Goal: Task Accomplishment & Management: Manage account settings

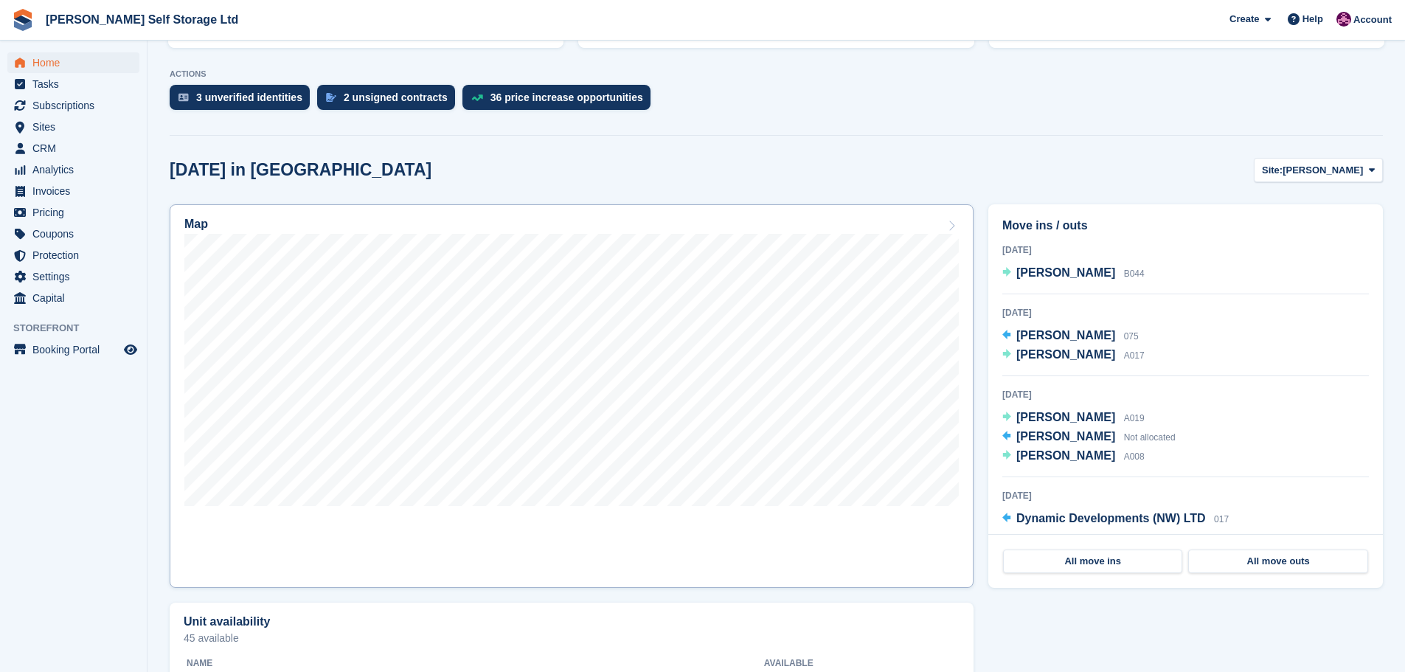
scroll to position [295, 0]
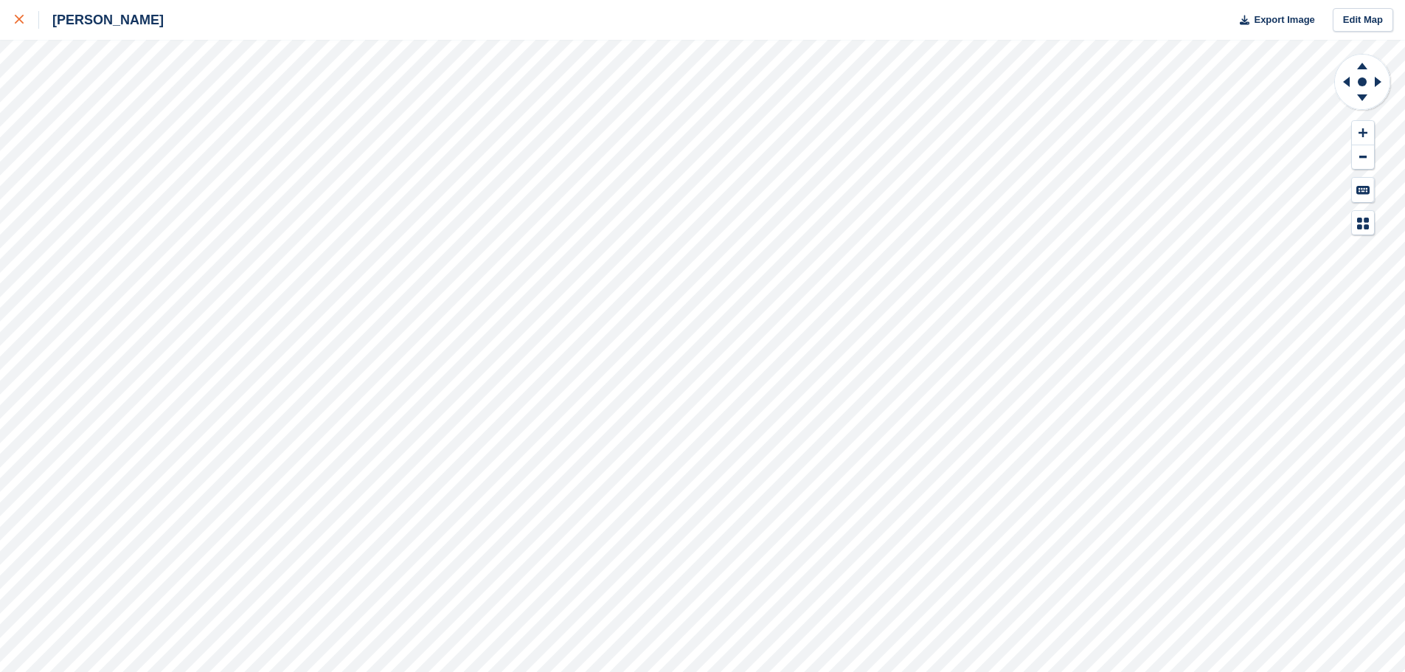
click at [16, 16] on icon at bounding box center [19, 19] width 9 height 9
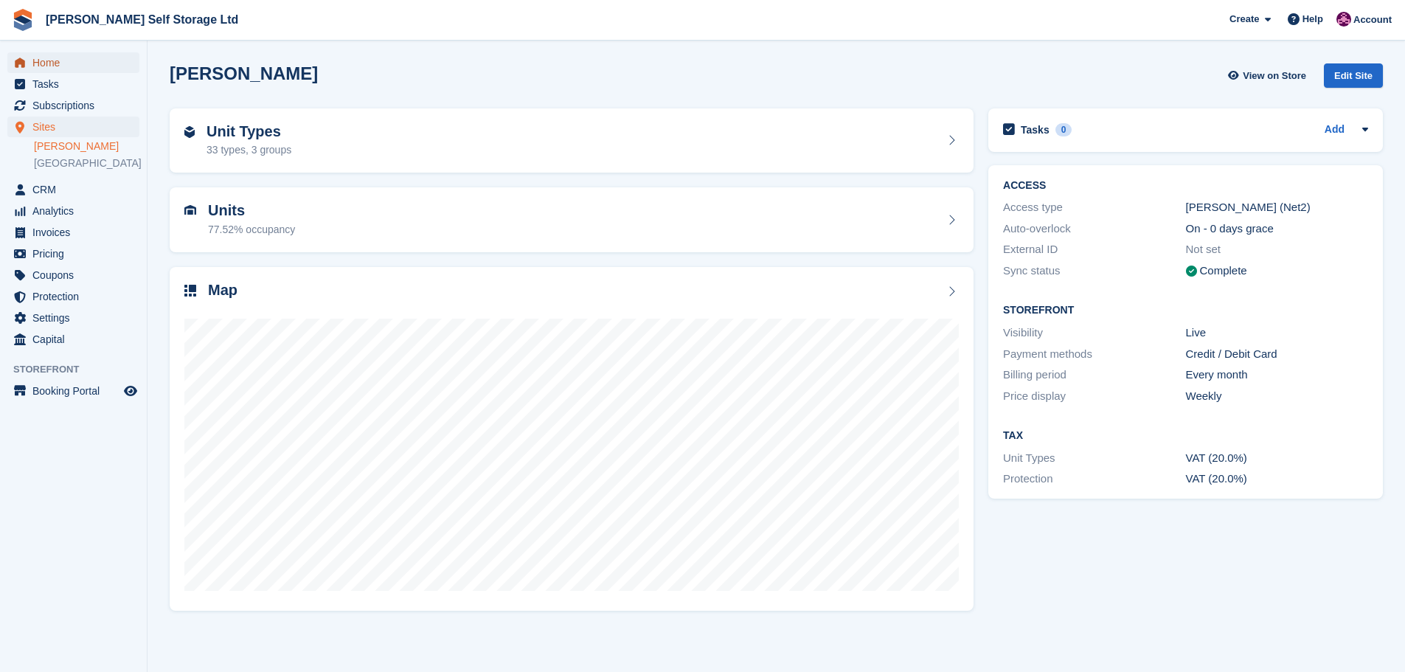
click at [50, 63] on span "Home" at bounding box center [76, 62] width 89 height 21
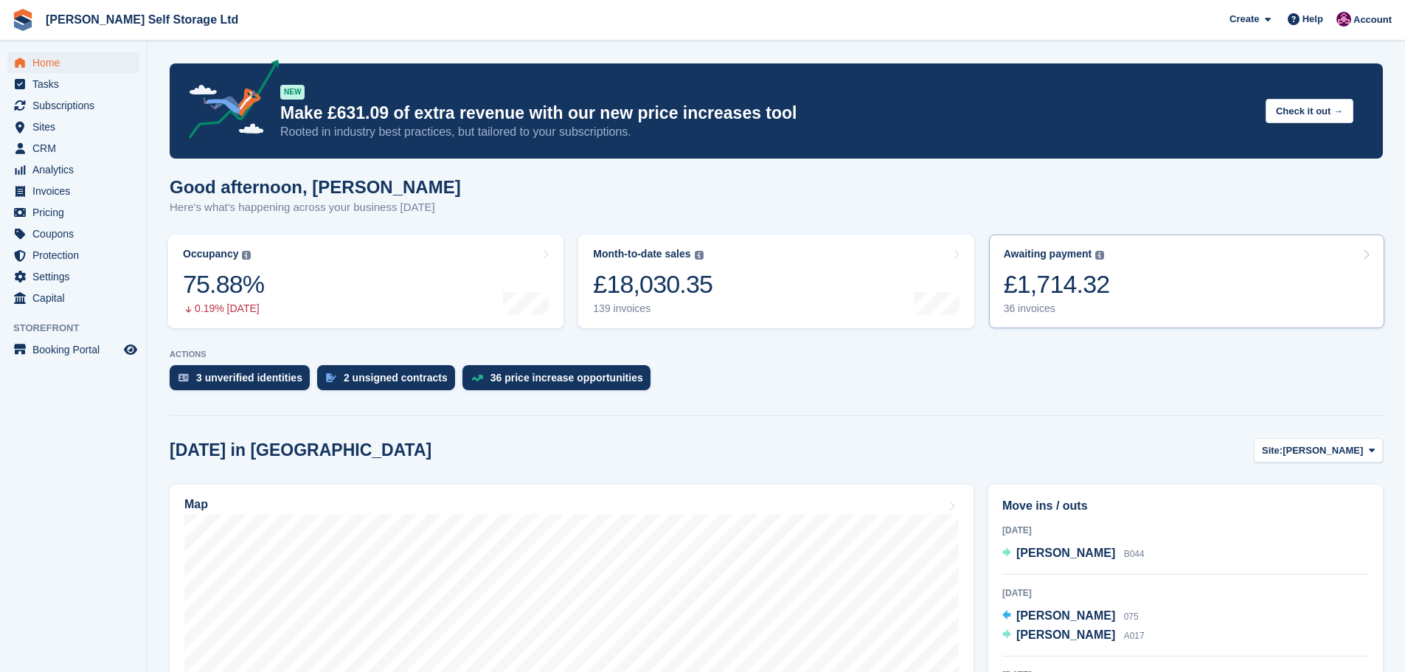
scroll to position [221, 0]
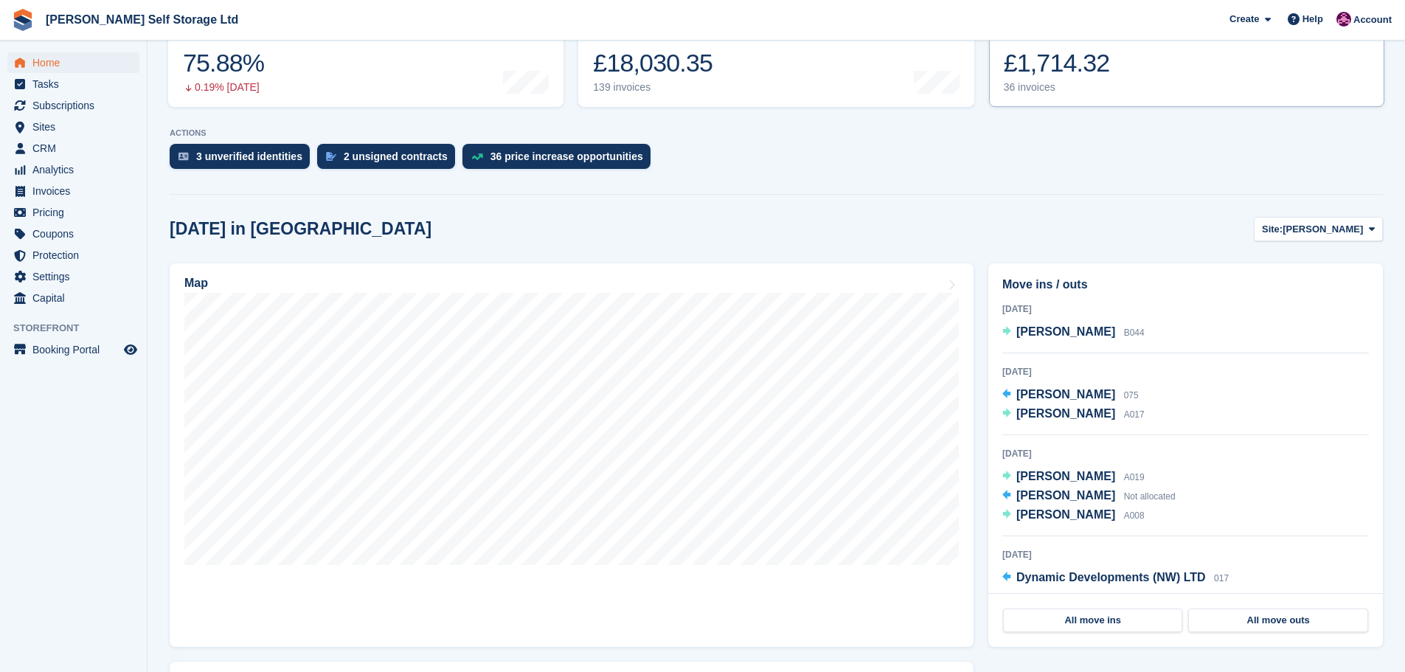
click at [1068, 63] on div "£1,714.32" at bounding box center [1057, 63] width 106 height 30
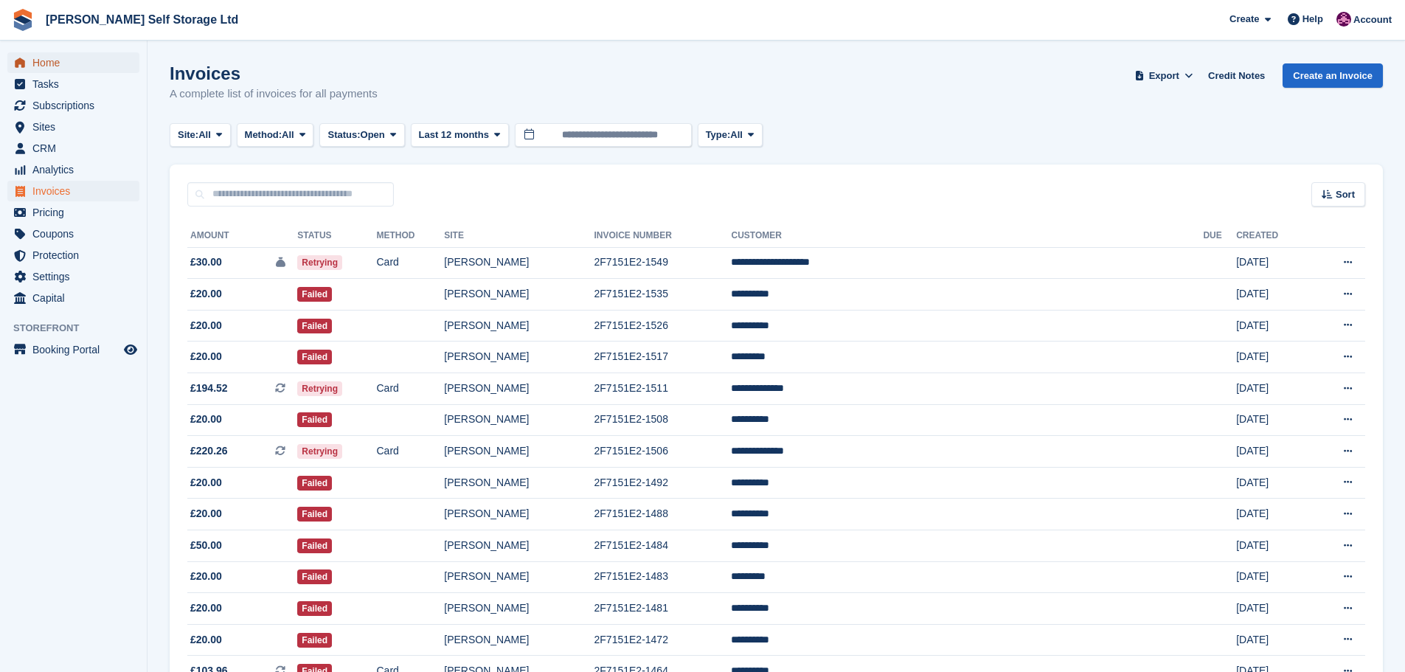
click at [56, 62] on span "Home" at bounding box center [76, 62] width 89 height 21
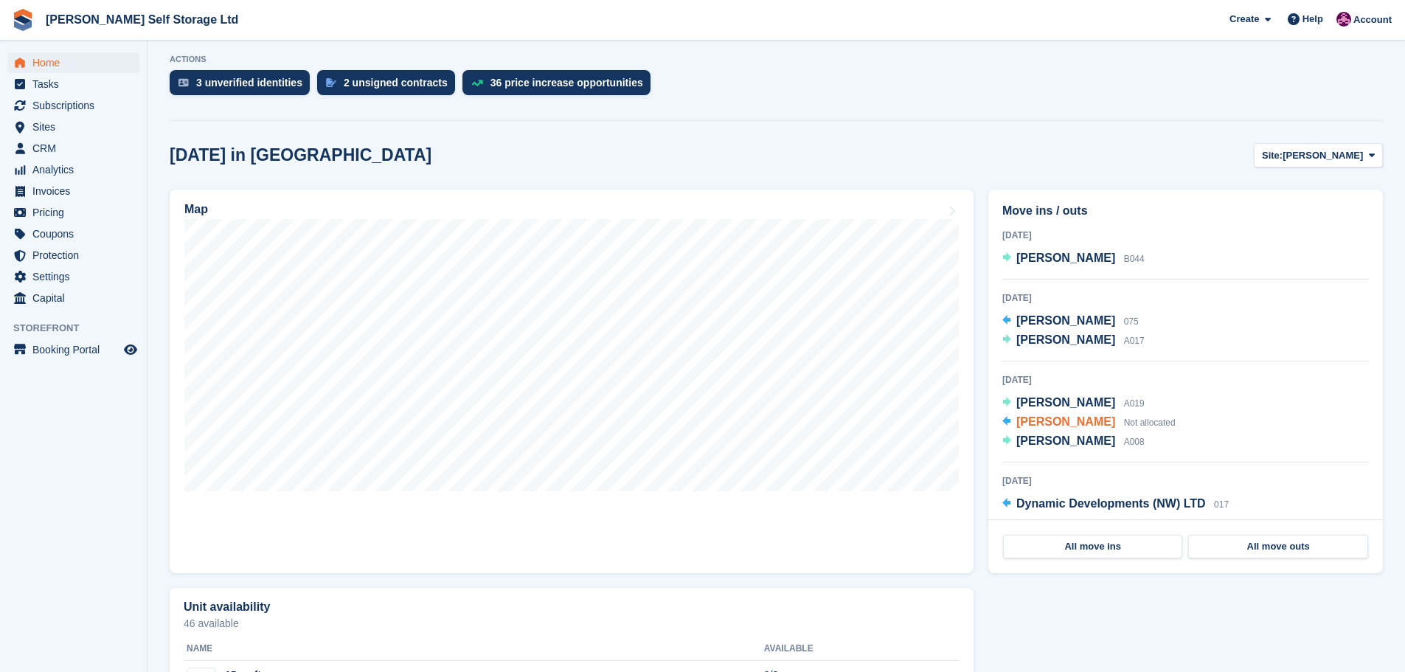
click at [1072, 423] on span "[PERSON_NAME]" at bounding box center [1066, 421] width 99 height 13
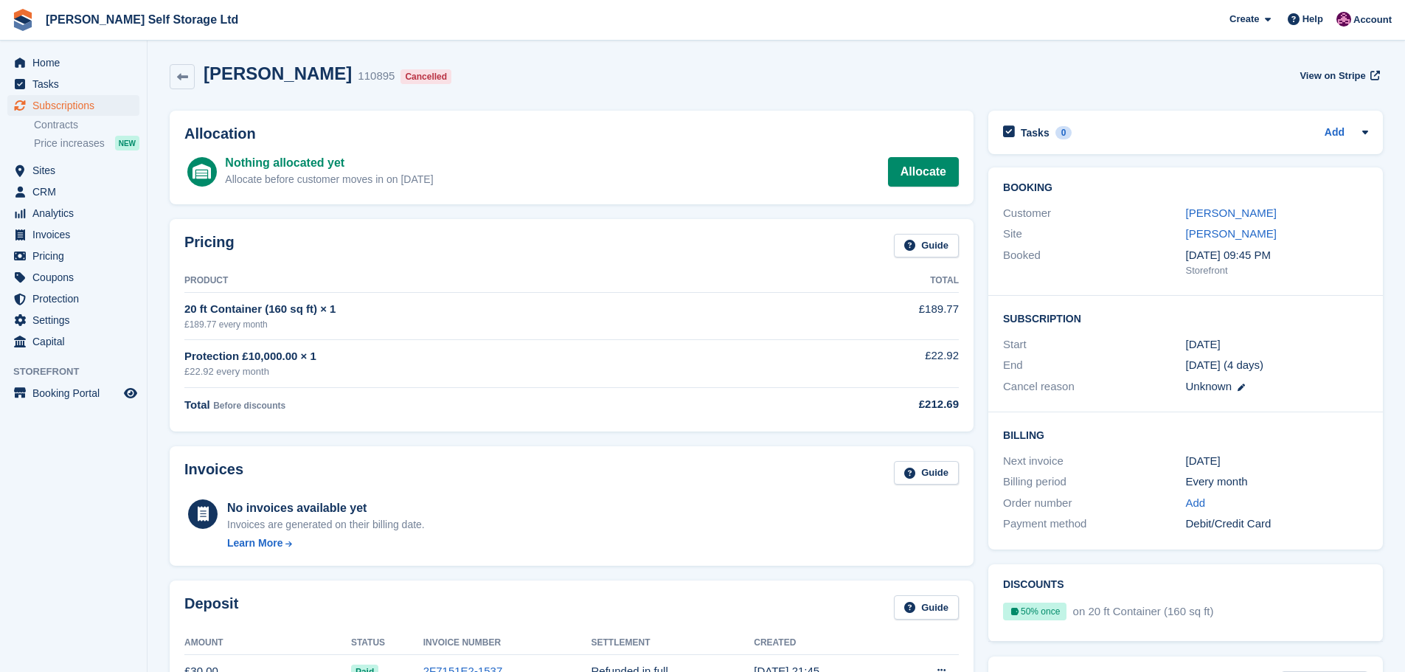
click at [51, 73] on ul "Home" at bounding box center [73, 62] width 147 height 21
click at [44, 58] on span "Home" at bounding box center [76, 62] width 89 height 21
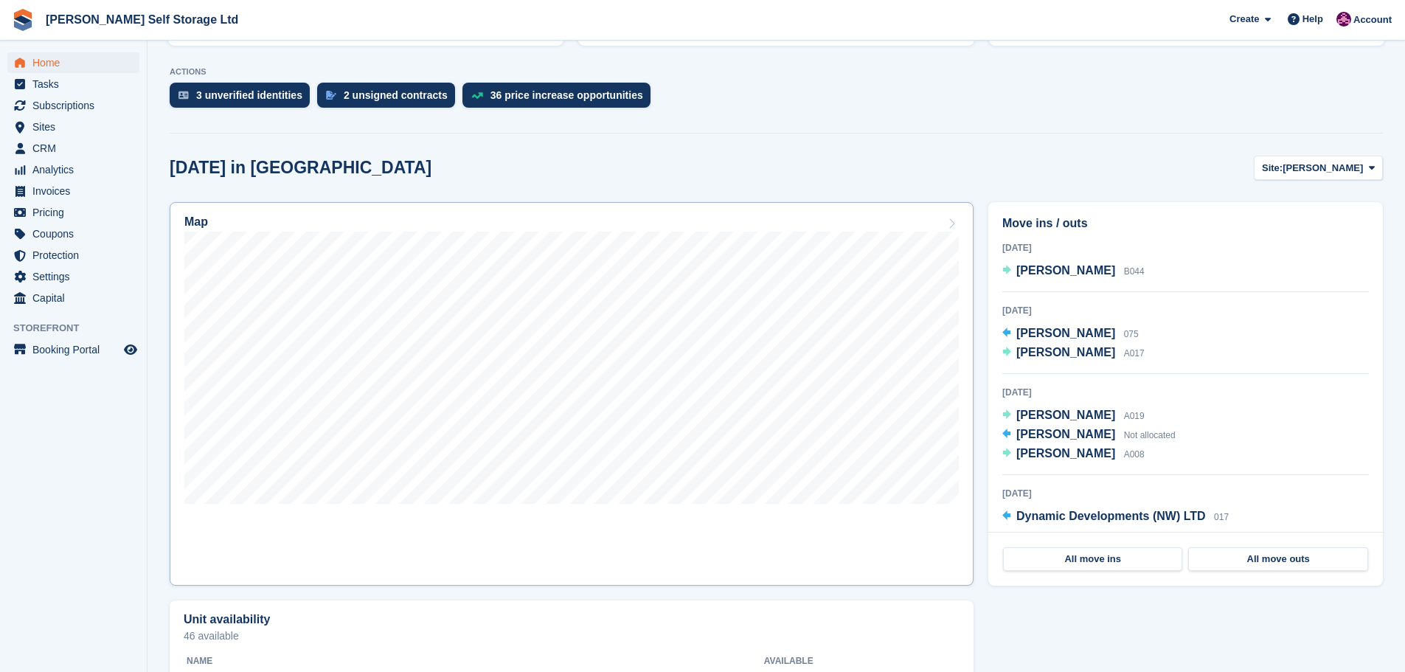
scroll to position [295, 0]
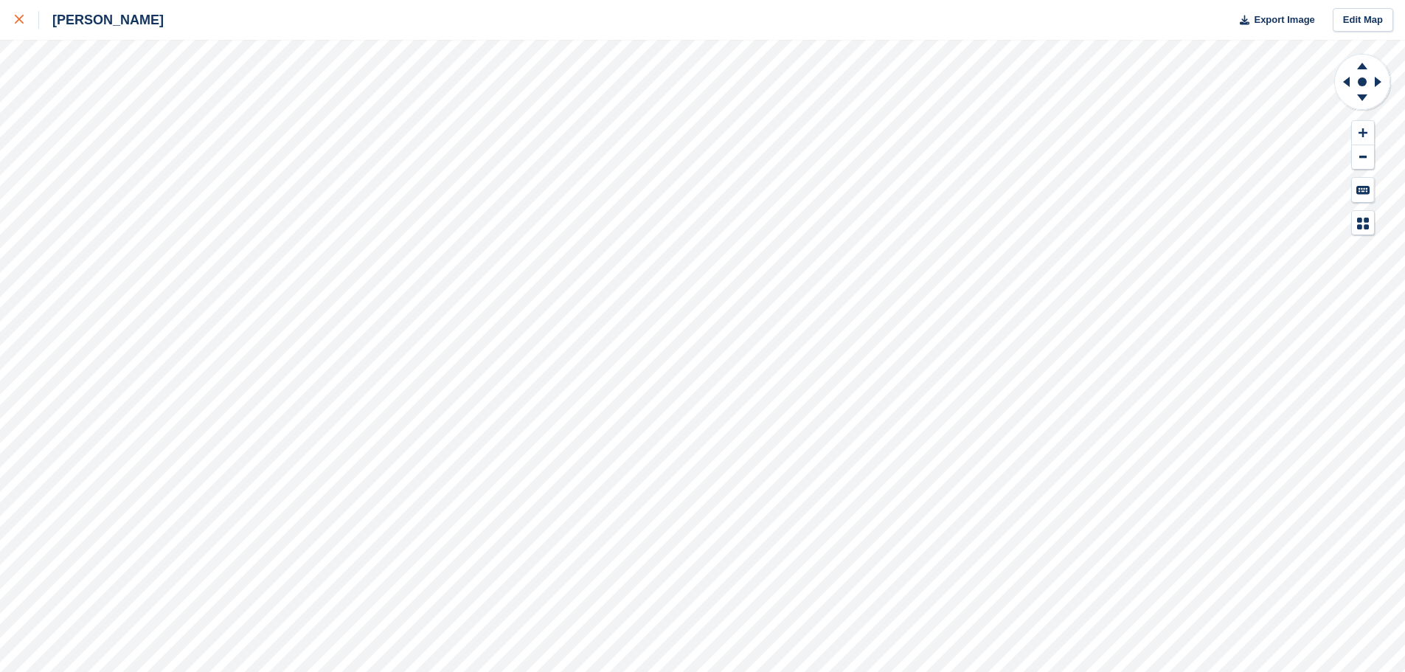
click at [17, 27] on div at bounding box center [27, 20] width 24 height 18
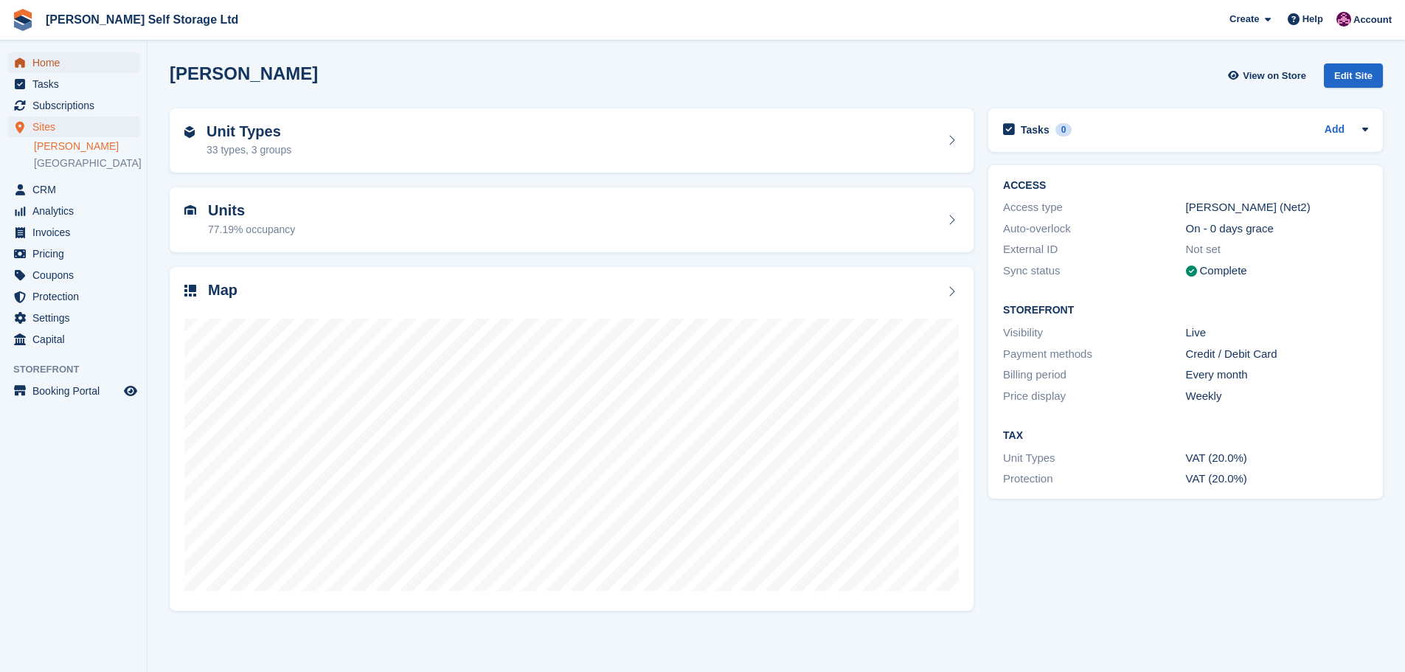
click at [55, 64] on span "Home" at bounding box center [76, 62] width 89 height 21
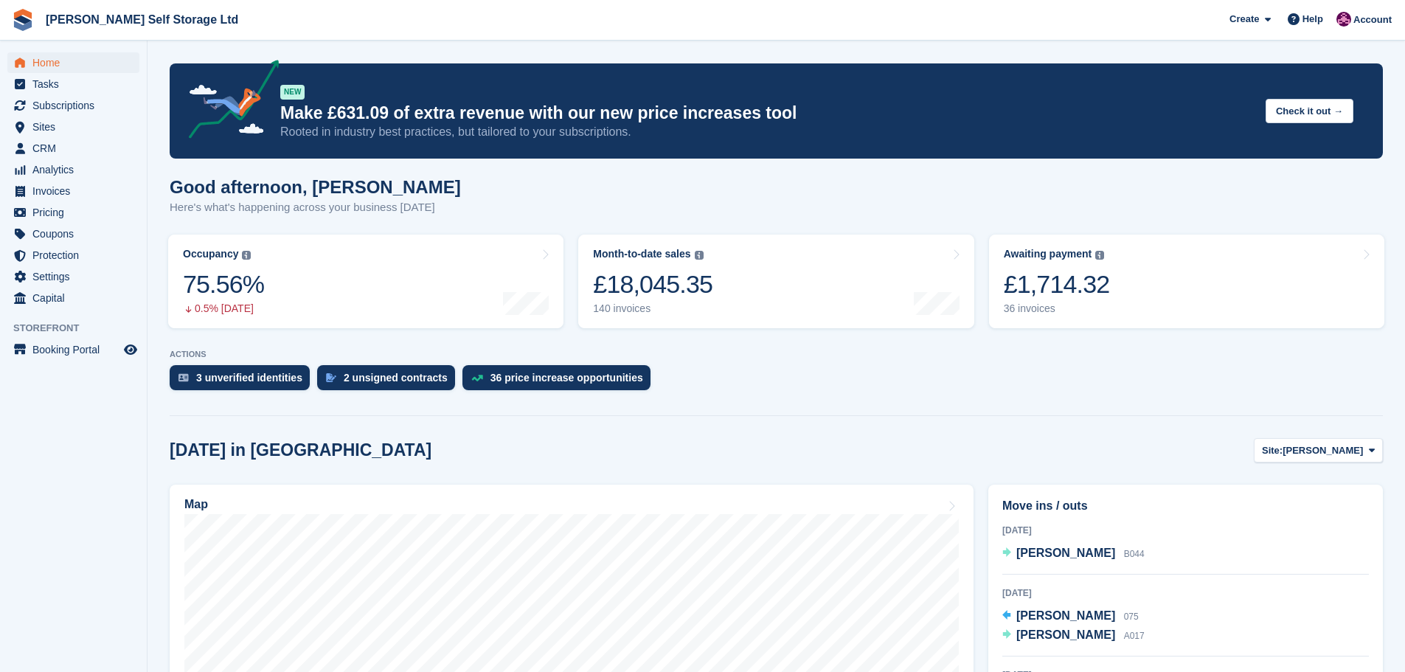
click at [991, 449] on div "[DATE] in [GEOGRAPHIC_DATA] Site: [PERSON_NAME] [PERSON_NAME][GEOGRAPHIC_DATA]" at bounding box center [777, 450] width 1214 height 24
click at [738, 444] on div "[DATE] in [GEOGRAPHIC_DATA] Site: [PERSON_NAME] [PERSON_NAME][GEOGRAPHIC_DATA]" at bounding box center [777, 450] width 1214 height 24
click at [56, 102] on span "Subscriptions" at bounding box center [76, 105] width 89 height 21
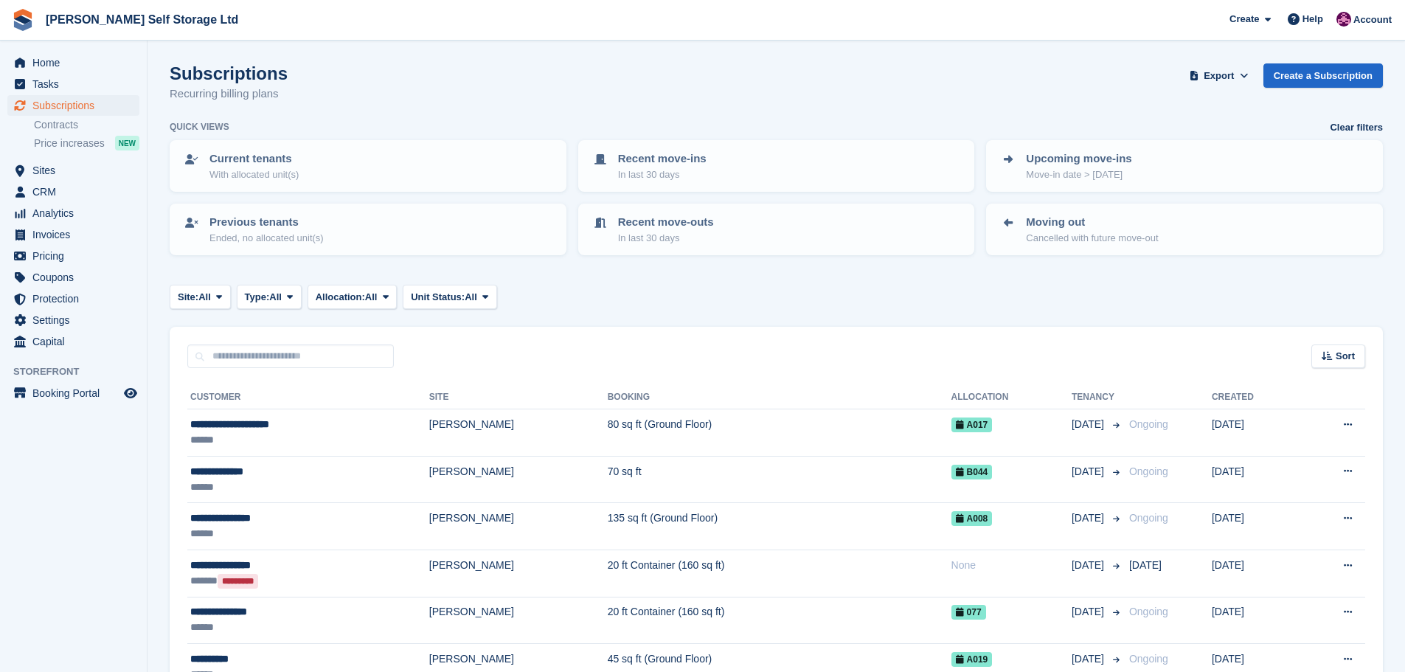
click at [271, 429] on div "**********" at bounding box center [309, 424] width 239 height 15
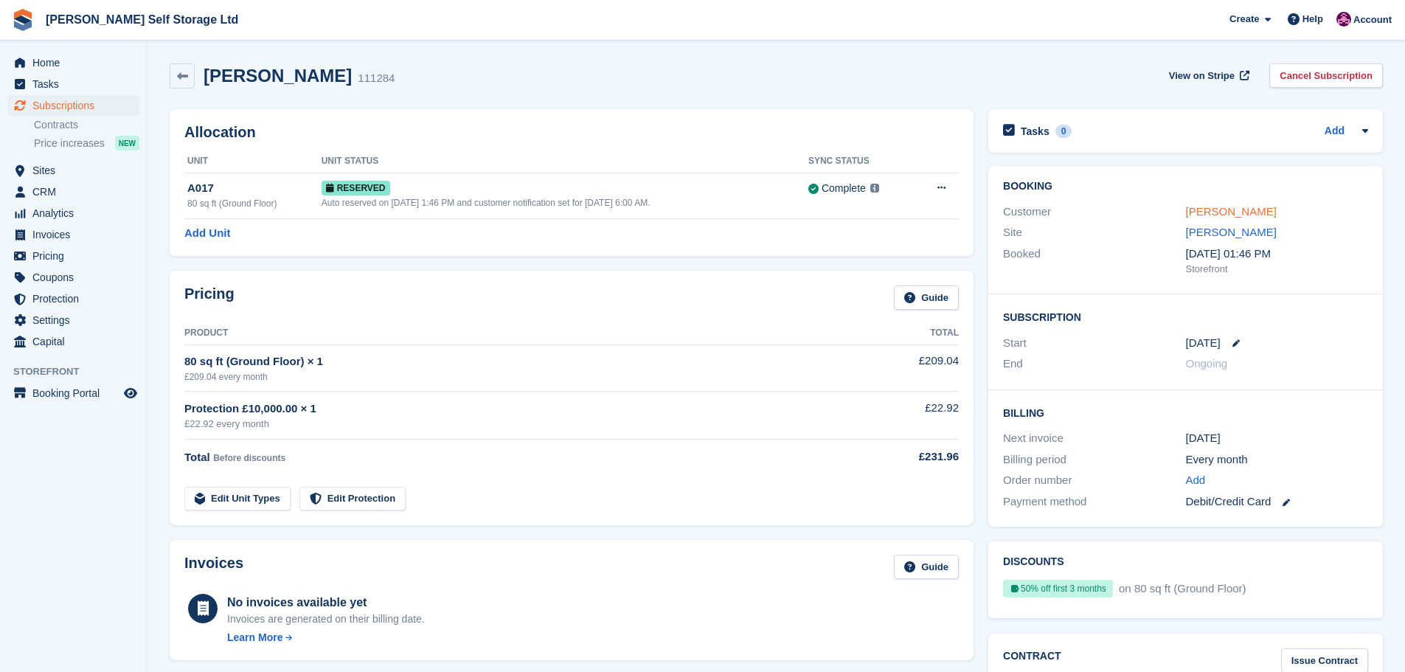
click at [1204, 212] on link "[PERSON_NAME]" at bounding box center [1231, 211] width 91 height 13
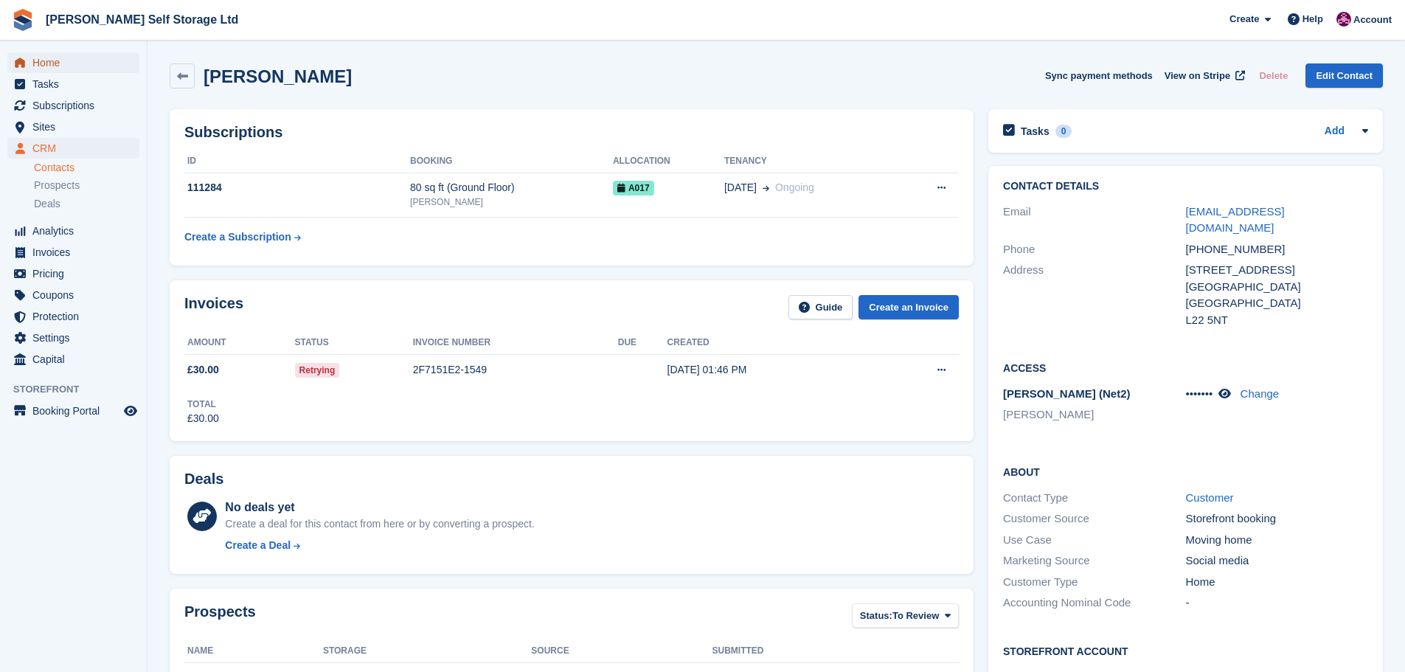
click at [57, 67] on span "Home" at bounding box center [76, 62] width 89 height 21
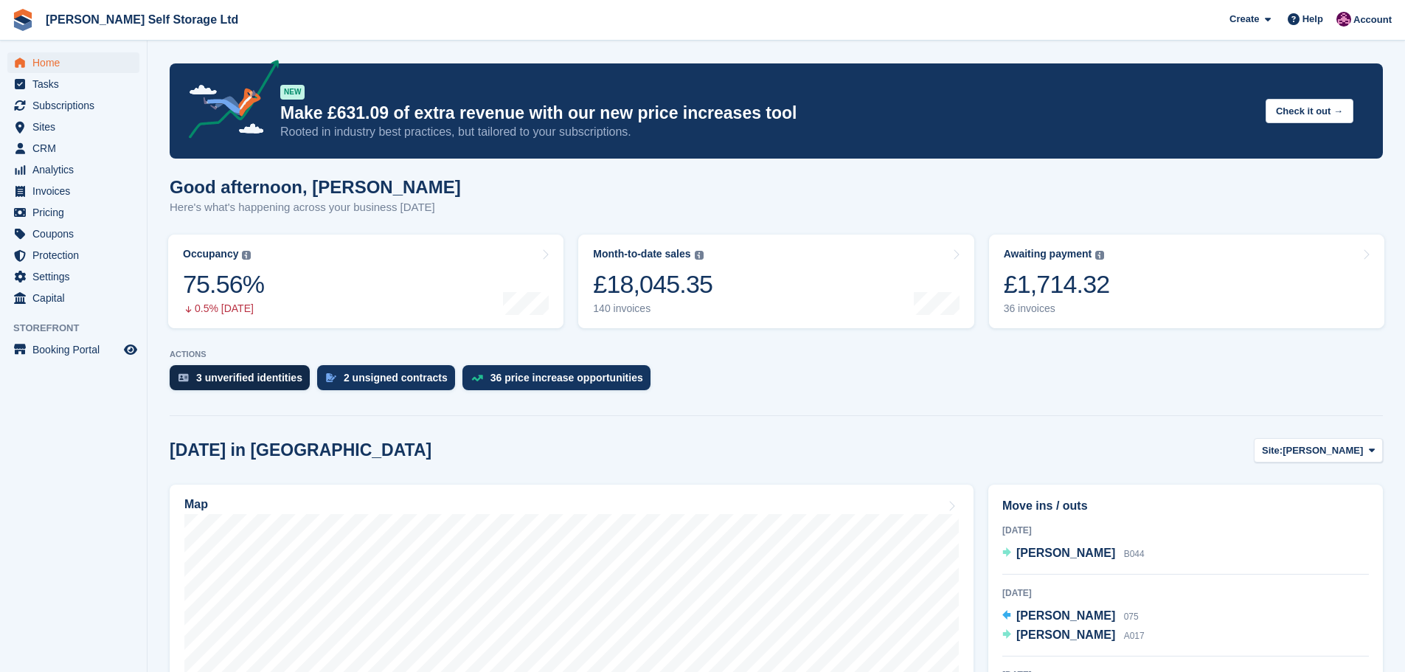
click at [251, 373] on div "3 unverified identities" at bounding box center [249, 378] width 106 height 12
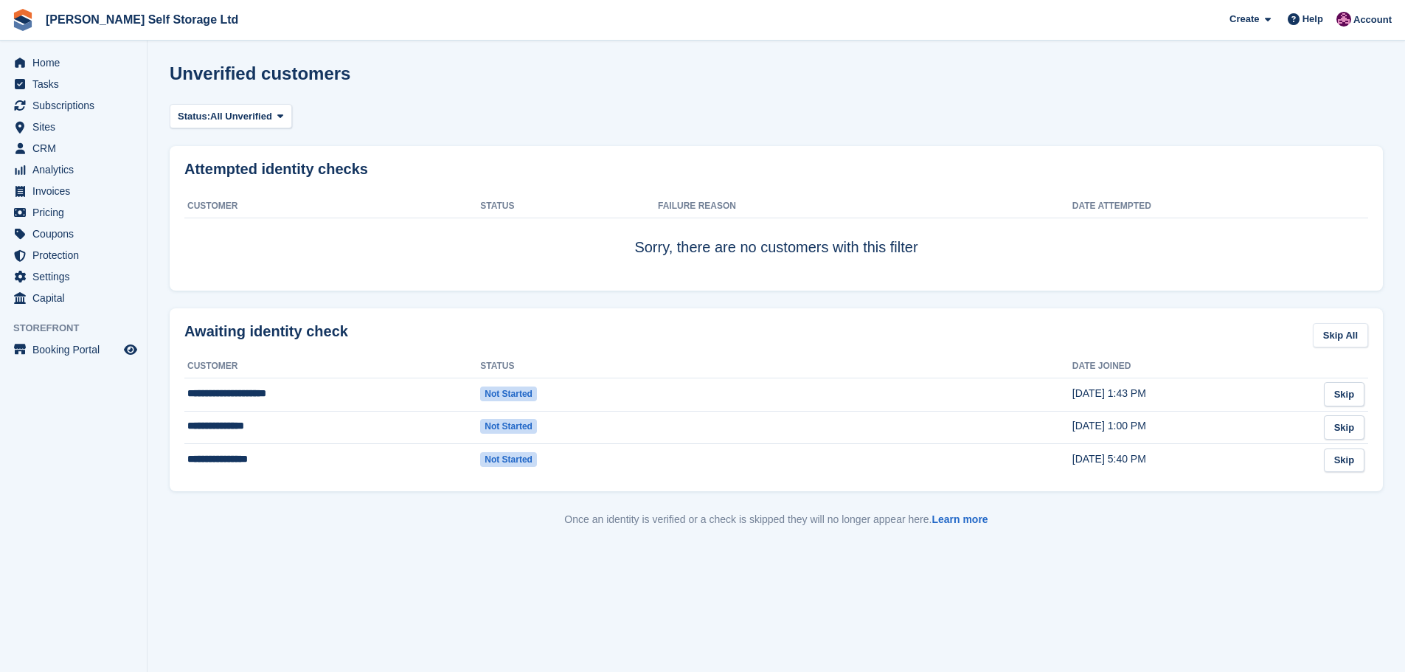
click at [56, 51] on div "Home Tasks Subscriptions Subscriptions Subscriptions Contracts Price increases …" at bounding box center [73, 177] width 147 height 263
click at [44, 58] on span "Home" at bounding box center [76, 62] width 89 height 21
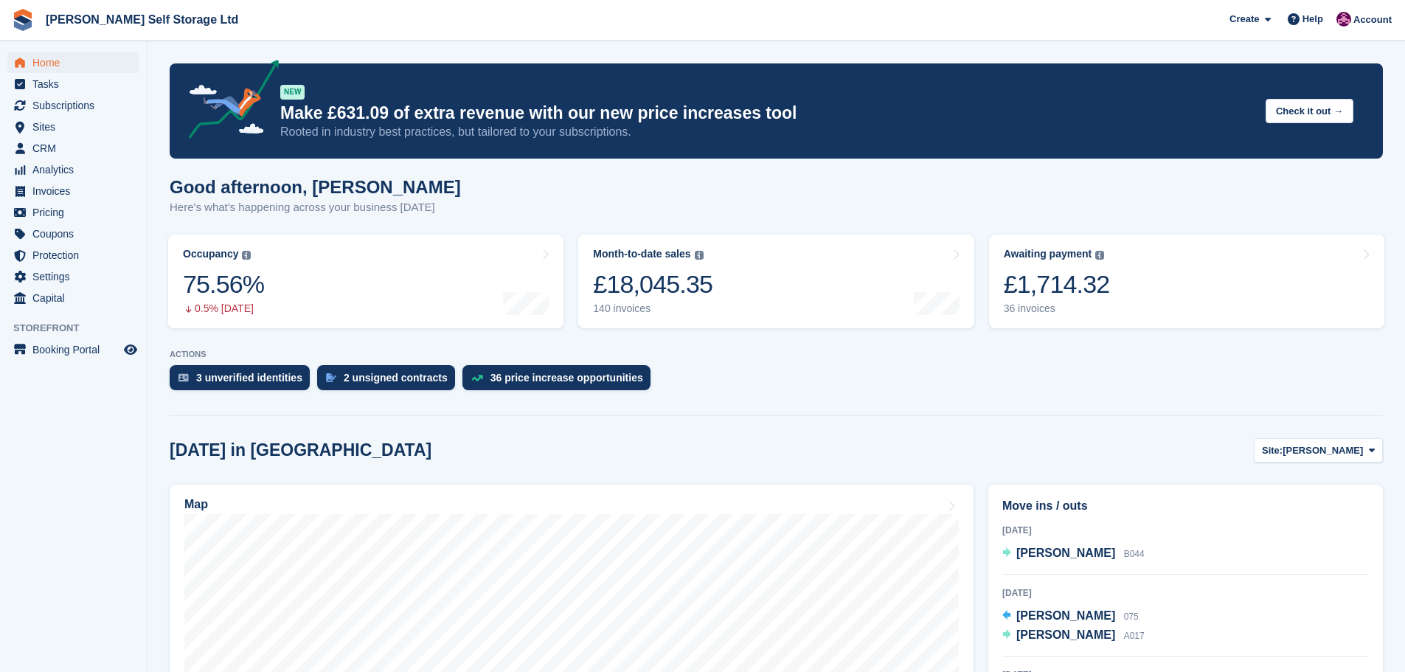
scroll to position [221, 0]
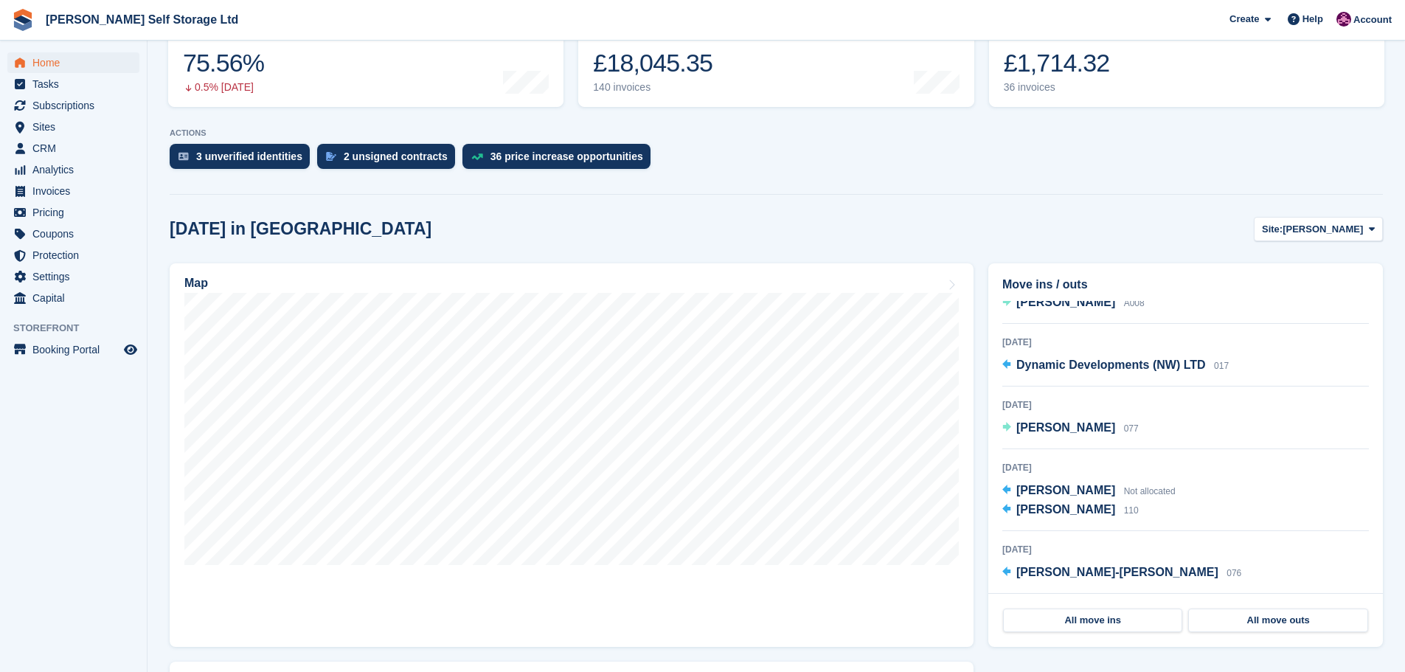
scroll to position [0, 0]
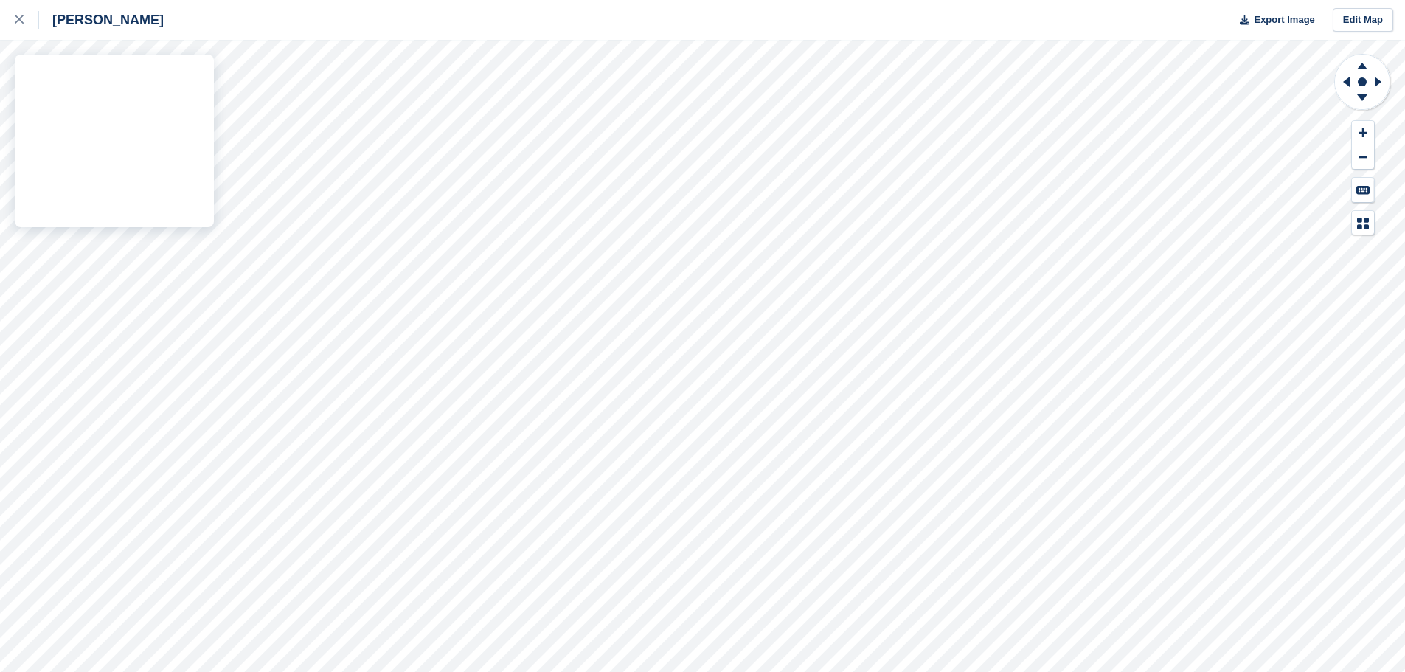
click at [159, 183] on div "[PERSON_NAME] Export Image Edit Map" at bounding box center [702, 336] width 1405 height 672
click at [15, 27] on div at bounding box center [27, 20] width 24 height 18
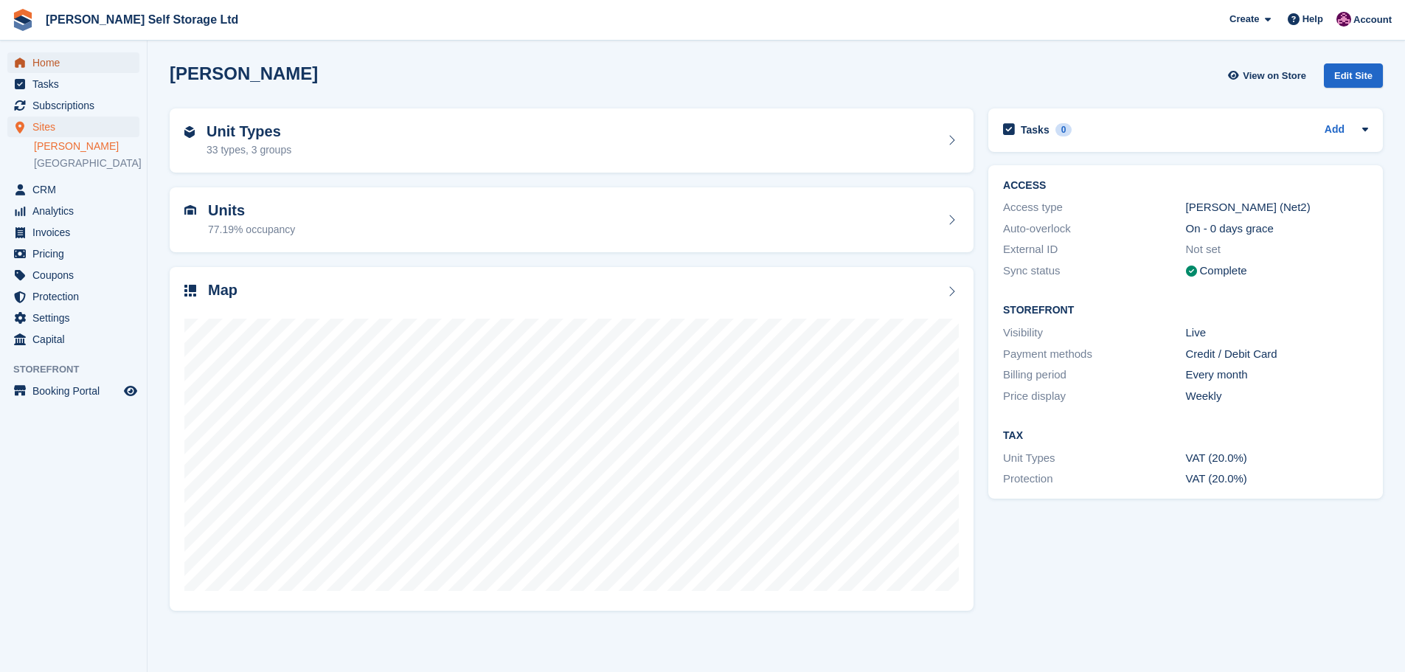
click at [41, 55] on span "Home" at bounding box center [76, 62] width 89 height 21
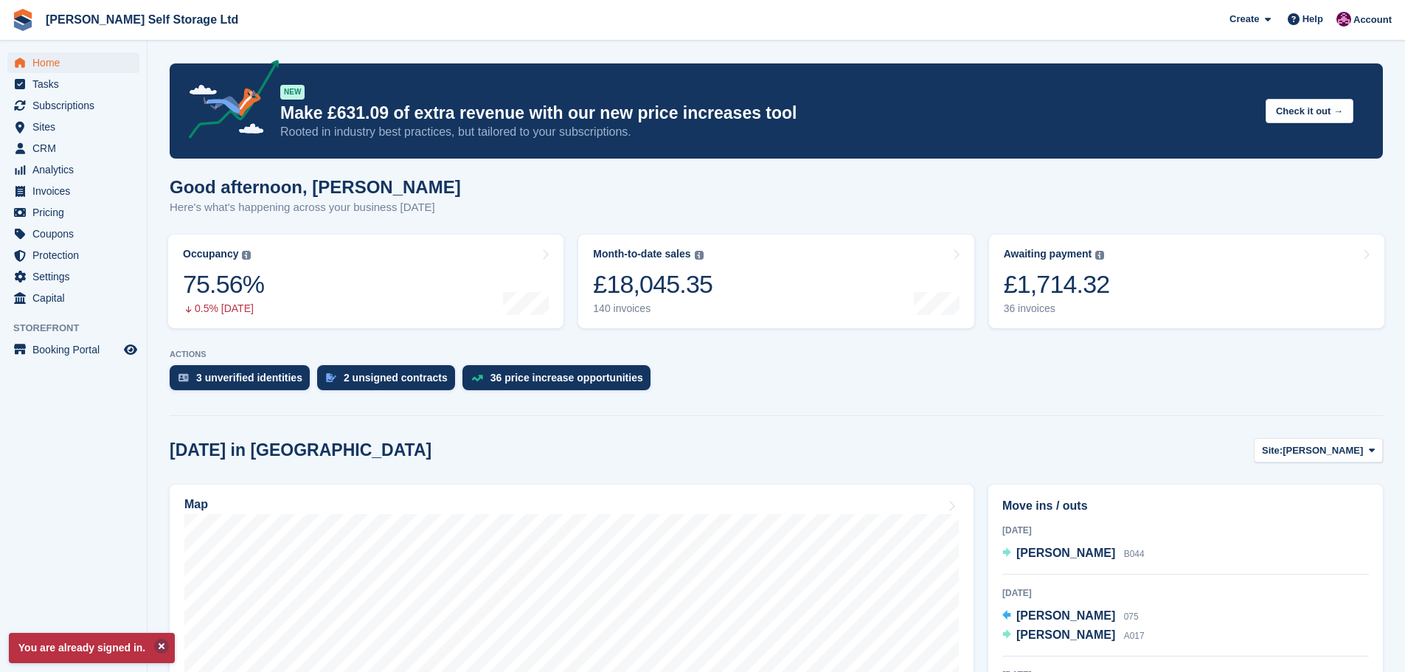
click at [157, 644] on button at bounding box center [161, 646] width 15 height 15
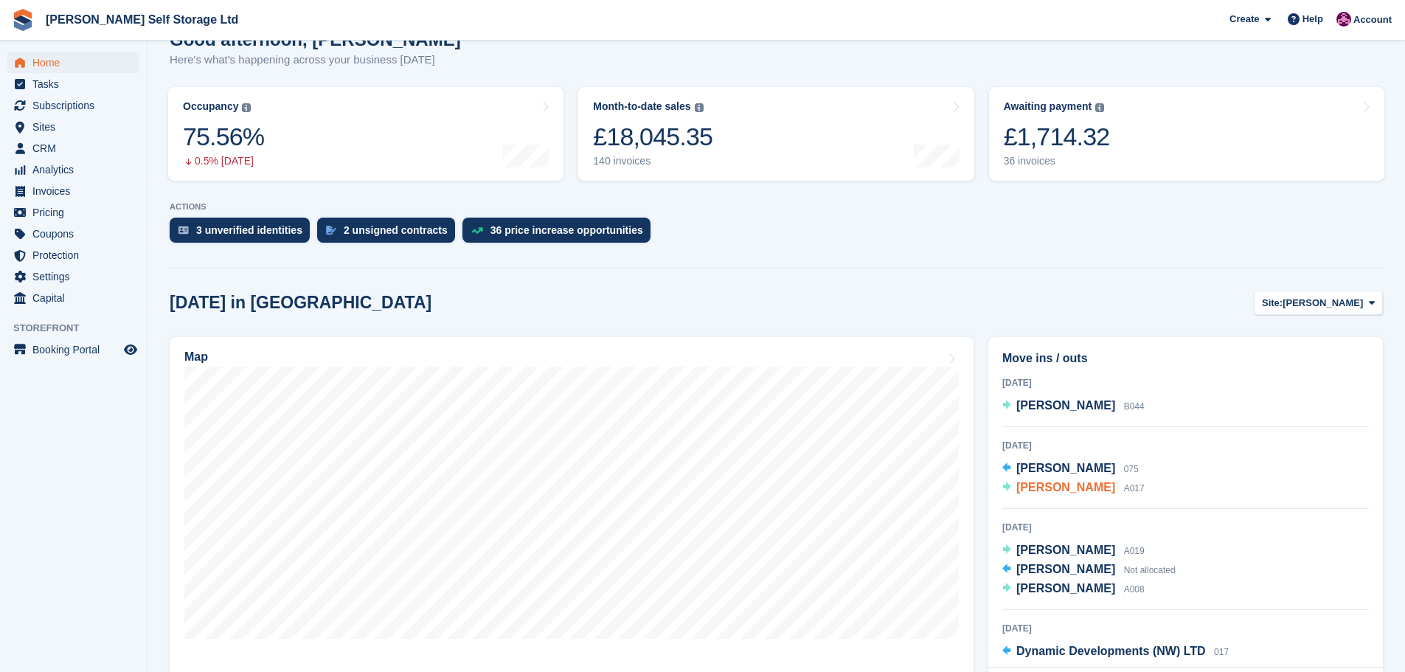
click at [1115, 488] on span "[PERSON_NAME]" at bounding box center [1066, 487] width 99 height 13
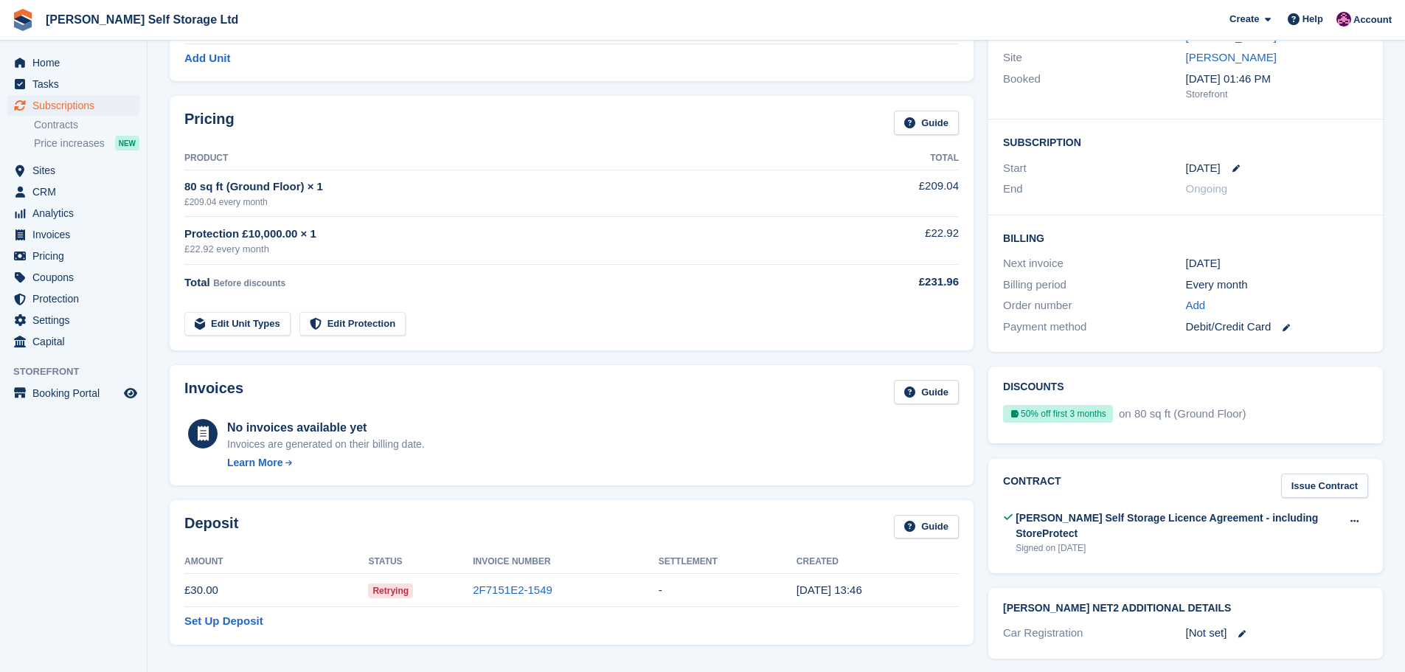
scroll to position [83, 0]
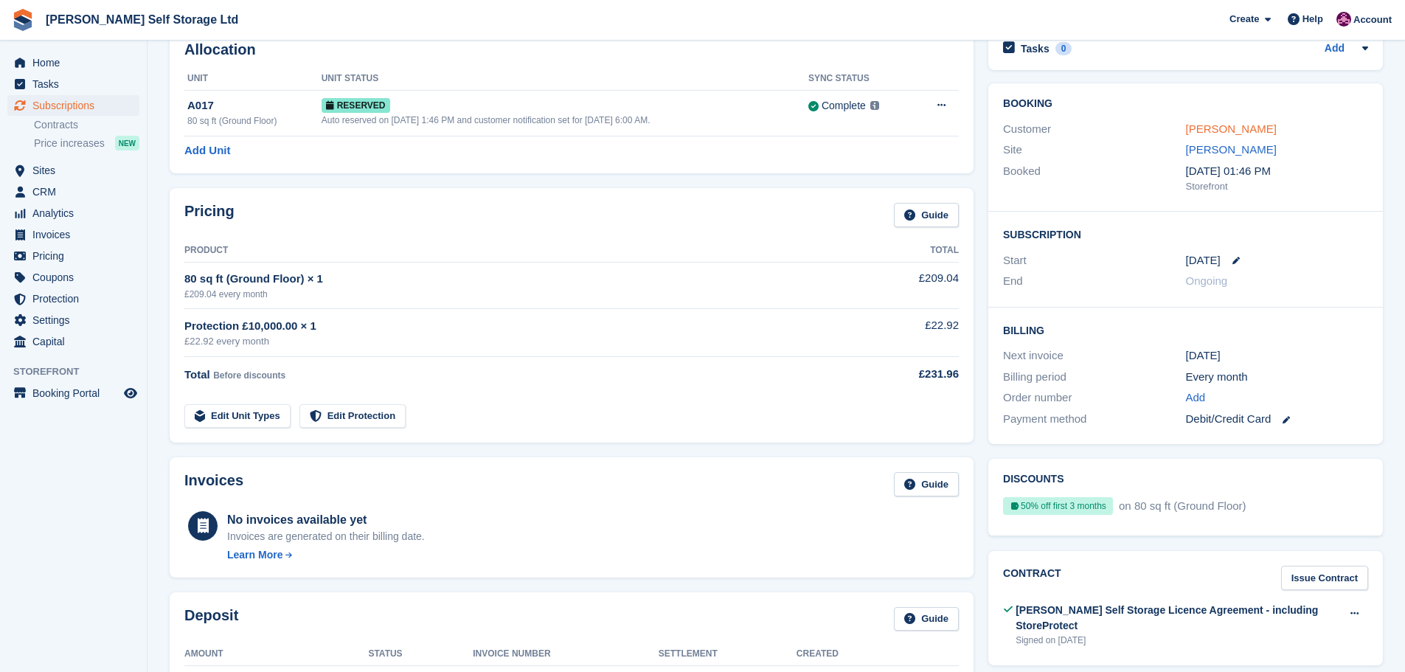
click at [1217, 127] on link "[PERSON_NAME]" at bounding box center [1231, 128] width 91 height 13
